Goal: Task Accomplishment & Management: Complete application form

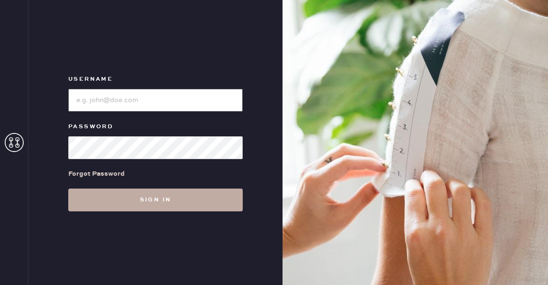
type input "reformationuppereastside"
click at [123, 195] on button "Sign in" at bounding box center [155, 199] width 175 height 23
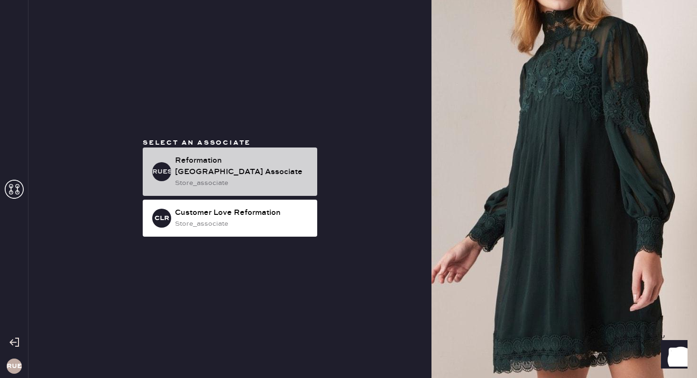
click at [219, 150] on div "RUESA Reformation [GEOGRAPHIC_DATA] Associate store_associate" at bounding box center [230, 172] width 175 height 48
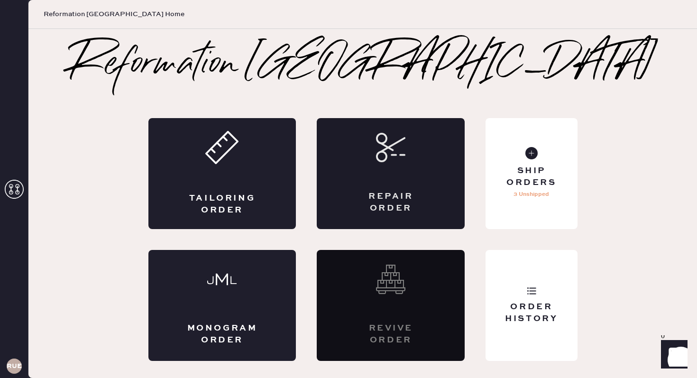
click at [416, 187] on div "Repair Order" at bounding box center [391, 173] width 148 height 111
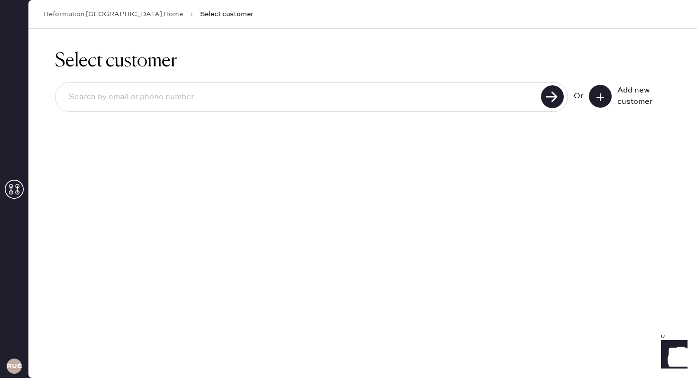
click at [401, 102] on input at bounding box center [299, 97] width 477 height 22
type input "[EMAIL_ADDRESS][DOMAIN_NAME]"
click at [548, 84] on div "[EMAIL_ADDRESS][DOMAIN_NAME] Unable to find user, try again or add new user Or …" at bounding box center [363, 110] width 616 height 57
click at [548, 98] on button at bounding box center [600, 96] width 23 height 23
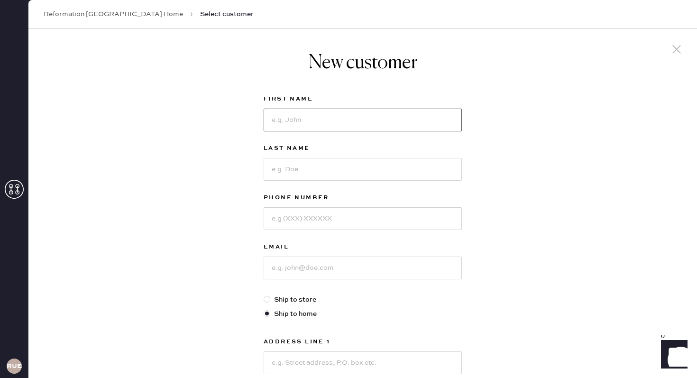
click at [368, 117] on input at bounding box center [363, 120] width 198 height 23
type input "[PERSON_NAME]"
click at [352, 159] on input at bounding box center [363, 169] width 198 height 23
type input "[PERSON_NAME]"
click at [337, 209] on input at bounding box center [363, 218] width 198 height 23
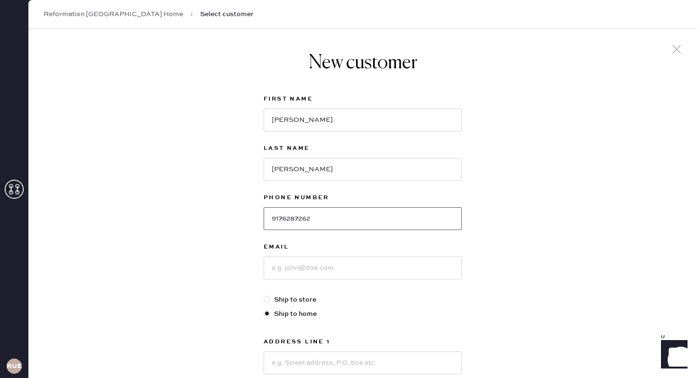
type input "9176287262"
click at [328, 274] on input at bounding box center [363, 268] width 198 height 23
type input "glfurman"
click at [333, 218] on input "9176287262" at bounding box center [363, 218] width 198 height 23
click at [312, 221] on input "9176287262" at bounding box center [363, 218] width 198 height 23
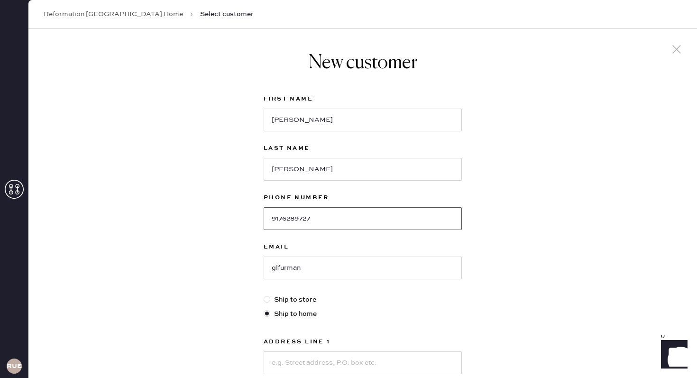
type input "9176289727"
click at [314, 267] on input "glfurman" at bounding box center [363, 268] width 198 height 23
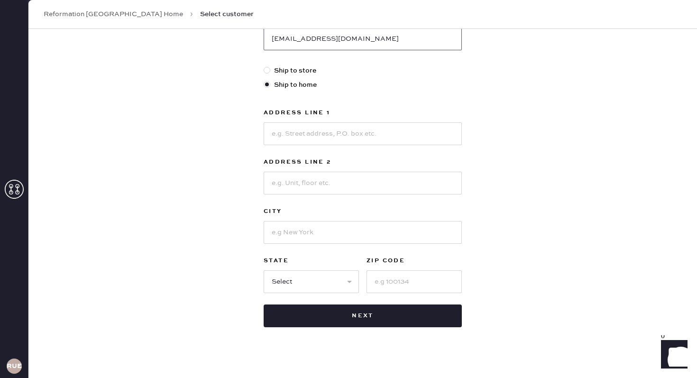
scroll to position [228, 0]
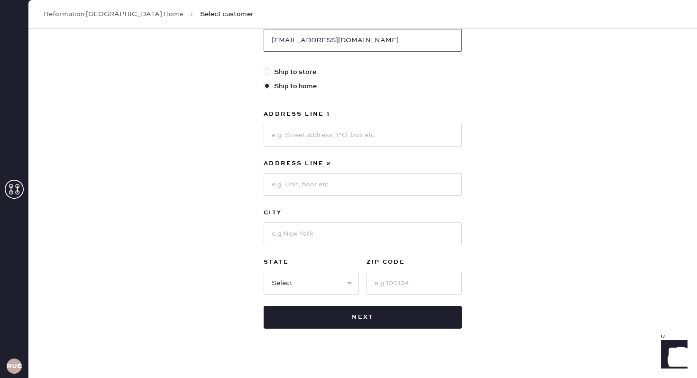
type input "[EMAIL_ADDRESS][DOMAIN_NAME]"
click at [351, 142] on input at bounding box center [363, 135] width 198 height 23
type input "68 Est 86th"
click at [319, 188] on input at bounding box center [363, 184] width 198 height 23
type input "A"
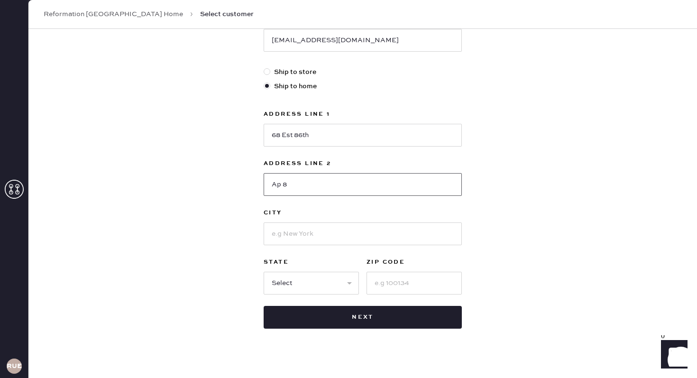
type input "Ap 8"
click at [293, 137] on input "68 Est 86th" at bounding box center [363, 135] width 198 height 23
type input "68 E 86th"
click at [308, 187] on input "Ap 8" at bounding box center [363, 184] width 198 height 23
type input "Ap 8b"
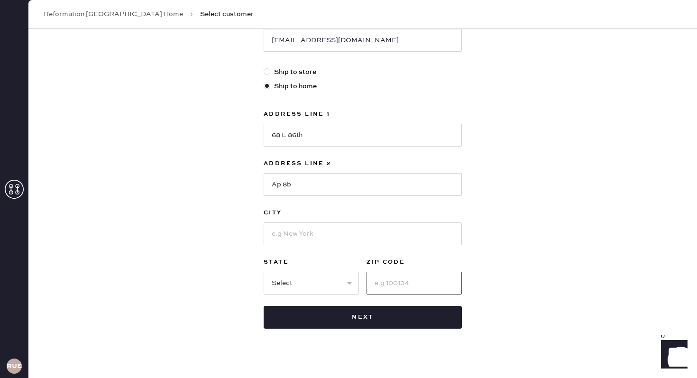
click at [389, 281] on input at bounding box center [414, 283] width 95 height 23
type input "10028"
click at [345, 237] on input at bounding box center [363, 233] width 198 height 23
type input "[US_STATE]"
click at [297, 281] on select "Select AK AL AR AZ CA CO CT [GEOGRAPHIC_DATA] DE FL [GEOGRAPHIC_DATA] HI [GEOGR…" at bounding box center [311, 283] width 95 height 23
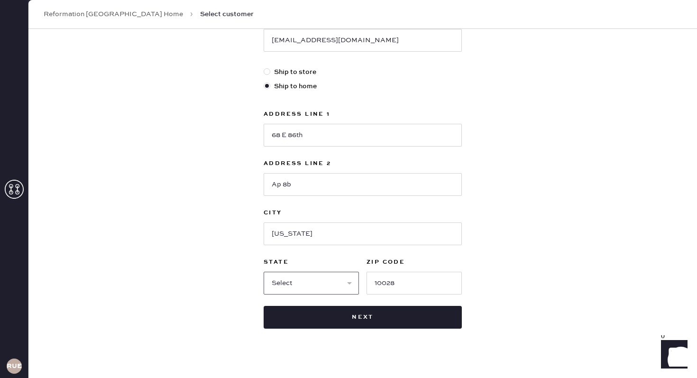
select select "NY"
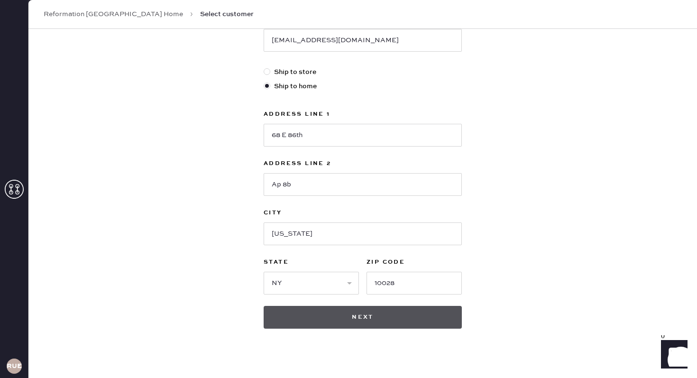
click at [386, 284] on button "Next" at bounding box center [363, 317] width 198 height 23
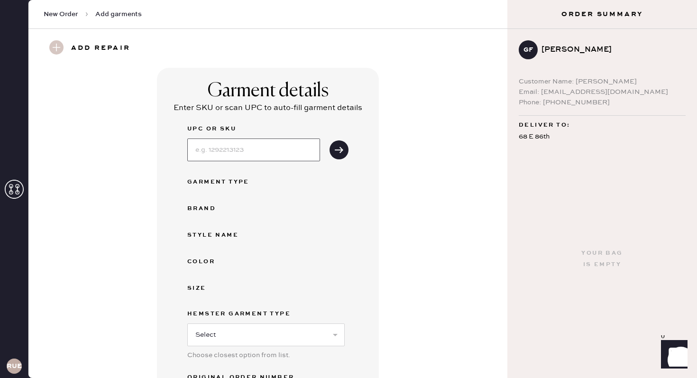
click at [250, 153] on input at bounding box center [253, 150] width 133 height 23
type input "1300753BLK008"
click at [341, 155] on button "submit" at bounding box center [339, 149] width 19 height 19
select select "13"
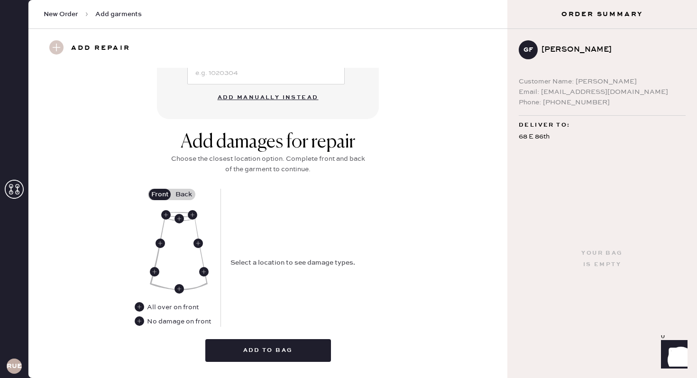
scroll to position [351, 0]
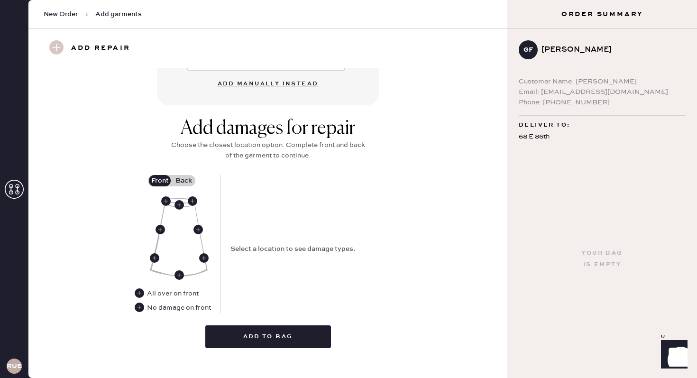
click at [178, 284] on div "No damage on front" at bounding box center [179, 308] width 64 height 10
click at [142, 284] on use at bounding box center [139, 307] width 9 height 9
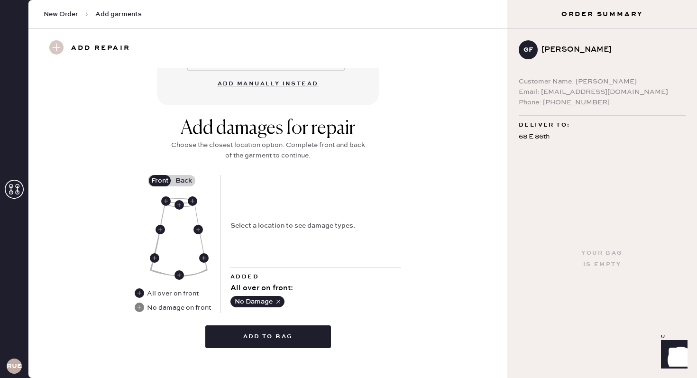
click at [177, 175] on label "Back" at bounding box center [184, 180] width 24 height 11
click at [184, 181] on input "Back" at bounding box center [184, 181] width 0 height 0
click at [192, 225] on use at bounding box center [188, 229] width 9 height 9
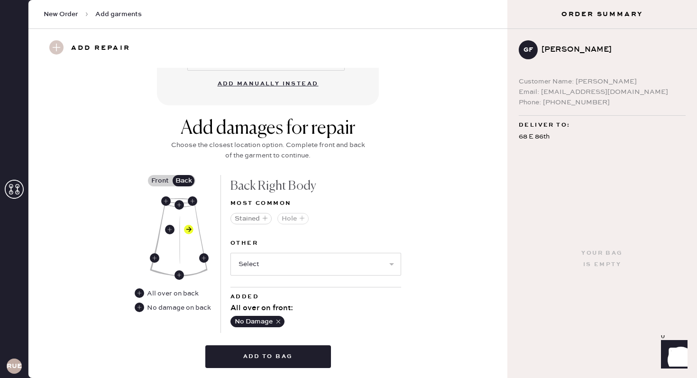
click at [301, 215] on icon "button" at bounding box center [302, 218] width 6 height 6
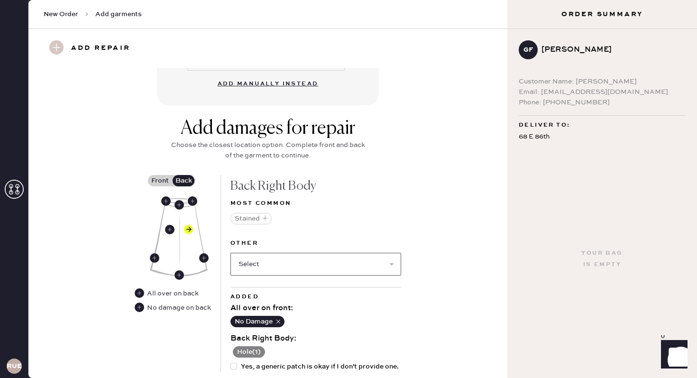
click at [279, 255] on select "Select Broken / Ripped Hem Broken Beads Broken Belt Loop Broken Button Broken E…" at bounding box center [316, 264] width 171 height 23
select select "1301"
select select
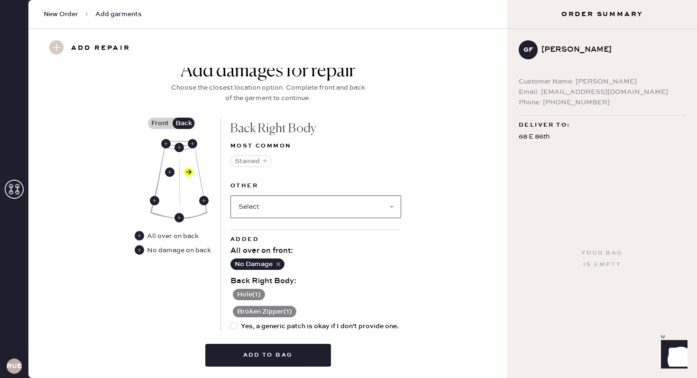
scroll to position [418, 0]
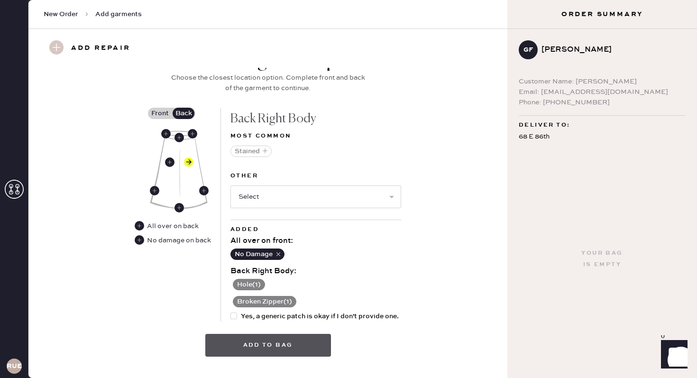
click at [273, 284] on button "Add to bag" at bounding box center [268, 345] width 126 height 23
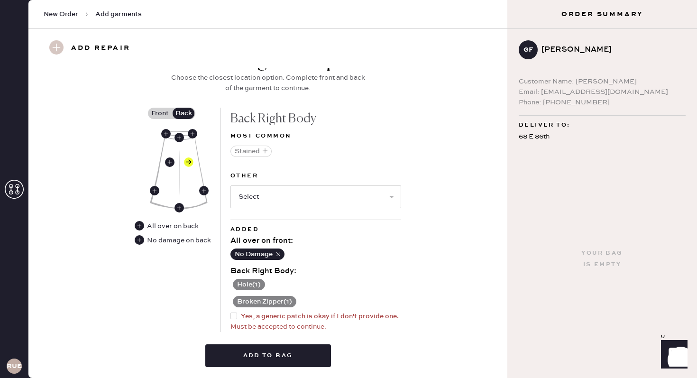
click at [237, 284] on div at bounding box center [234, 316] width 7 height 7
click at [231, 284] on input "Yes, a generic patch is okay if I don't provide one." at bounding box center [231, 311] width 0 height 0
checkbox input "true"
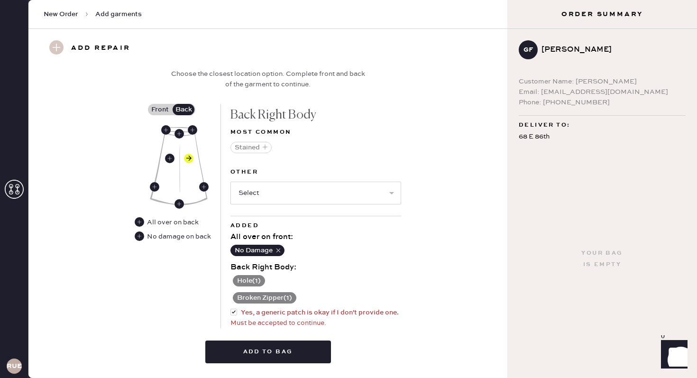
scroll to position [426, 0]
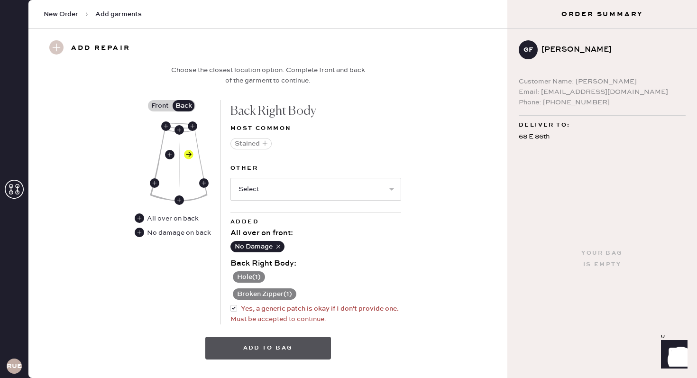
click at [269, 284] on button "Add to bag" at bounding box center [268, 348] width 126 height 23
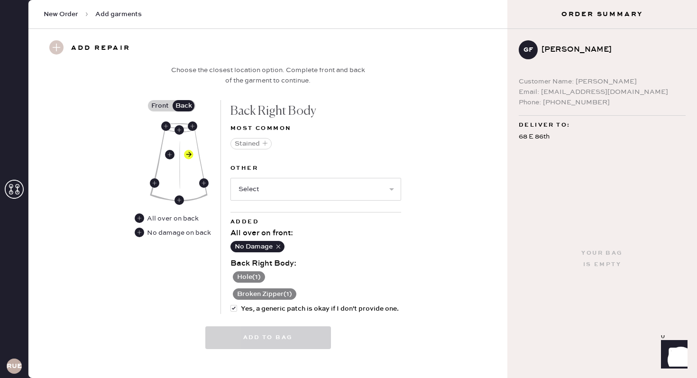
select select
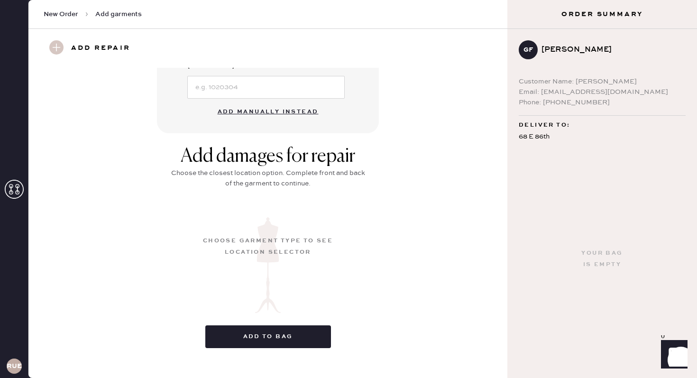
scroll to position [89, 0]
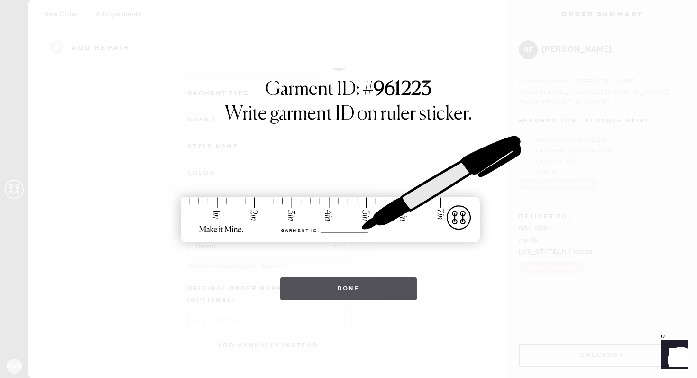
click at [312, 284] on button "Done" at bounding box center [348, 289] width 137 height 23
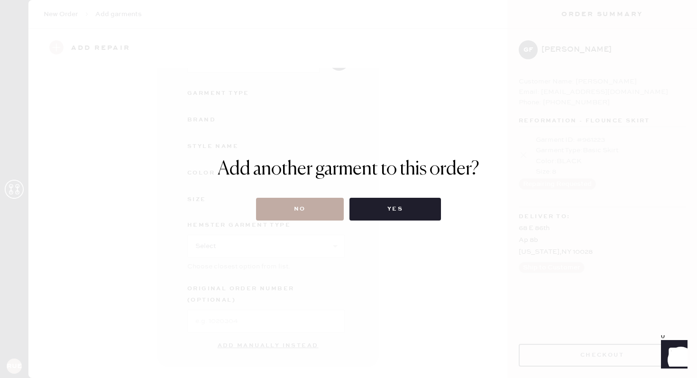
click at [297, 217] on button "No" at bounding box center [300, 209] width 88 height 23
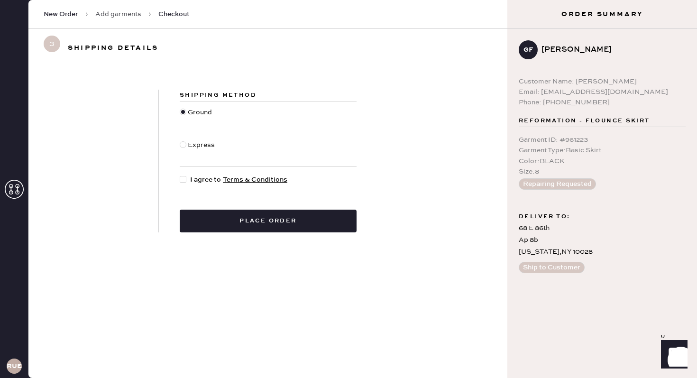
click at [186, 181] on div at bounding box center [185, 180] width 10 height 10
click at [180, 175] on input "I agree to Terms & Conditions" at bounding box center [180, 175] width 0 height 0
checkbox input "true"
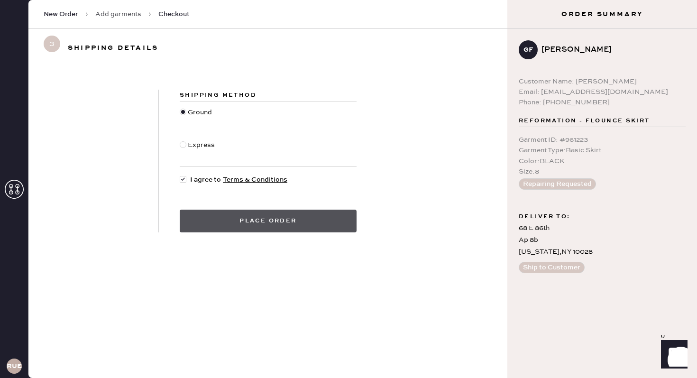
click at [258, 220] on button "Place order" at bounding box center [268, 221] width 177 height 23
